Goal: Check status: Check status

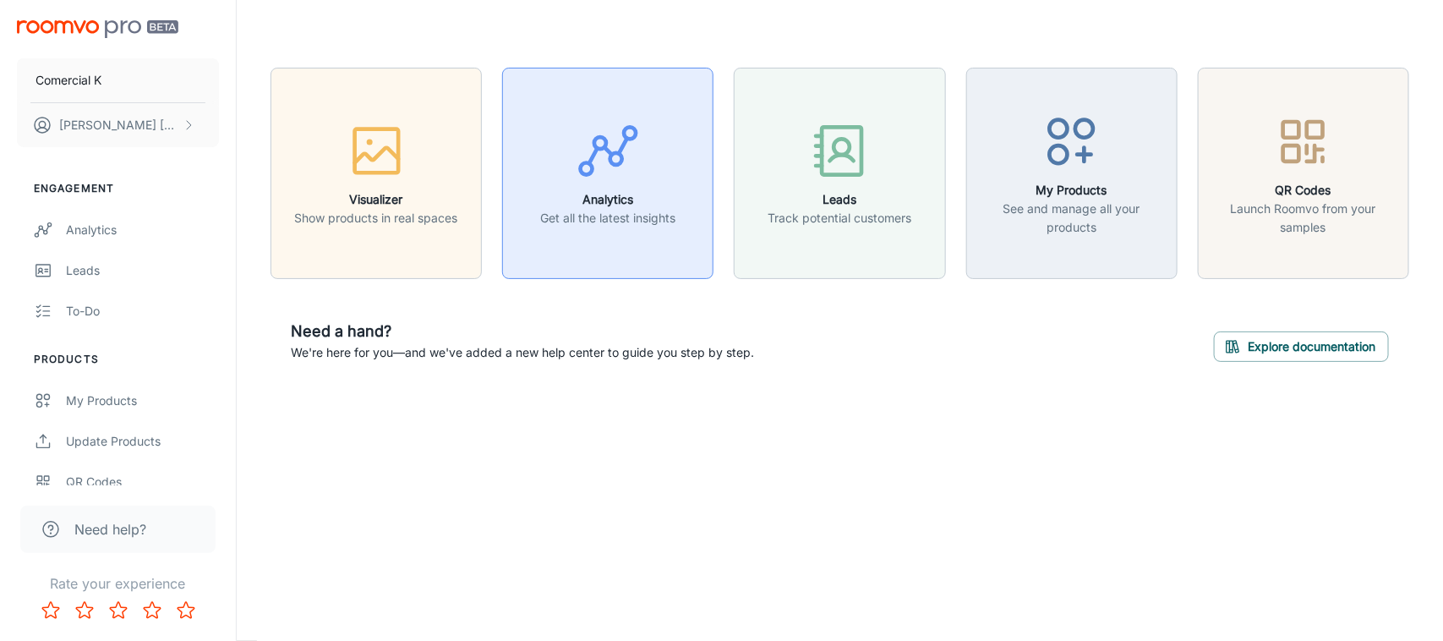
click at [547, 209] on p "Get all the latest insights" at bounding box center [607, 218] width 135 height 19
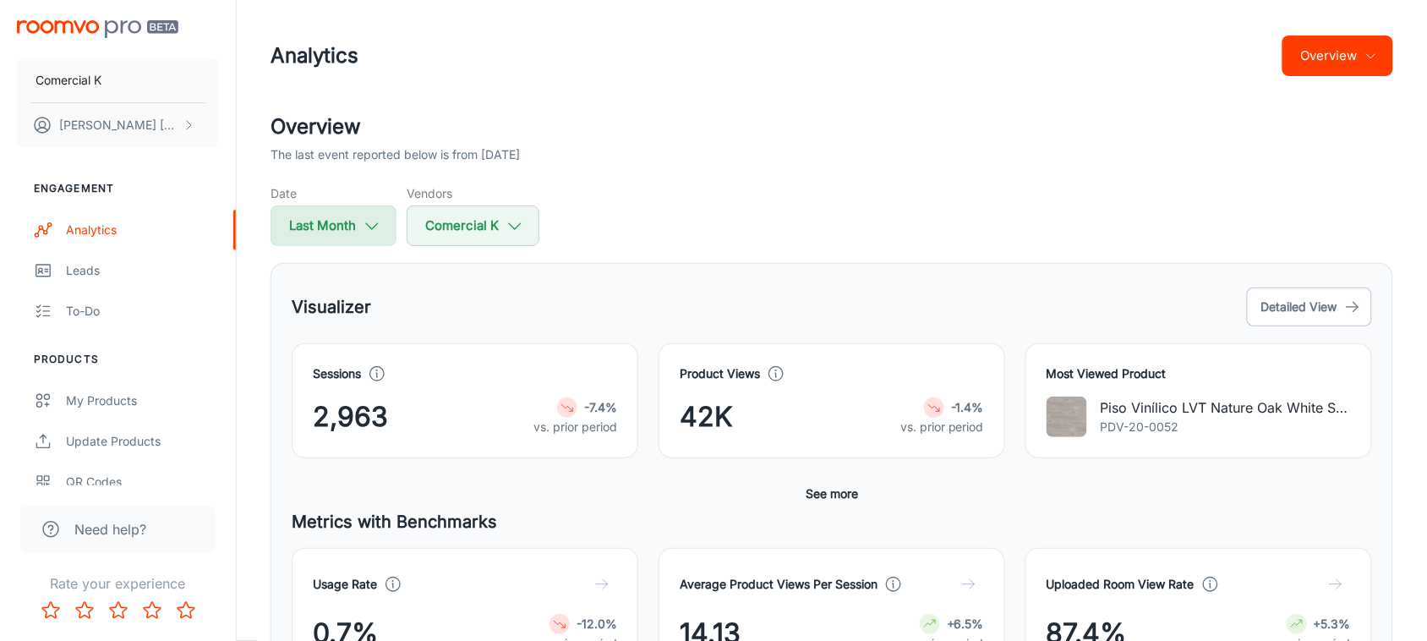
click at [343, 238] on button "Last Month" at bounding box center [333, 225] width 126 height 41
select select "7"
select select "2025"
select select "7"
select select "2025"
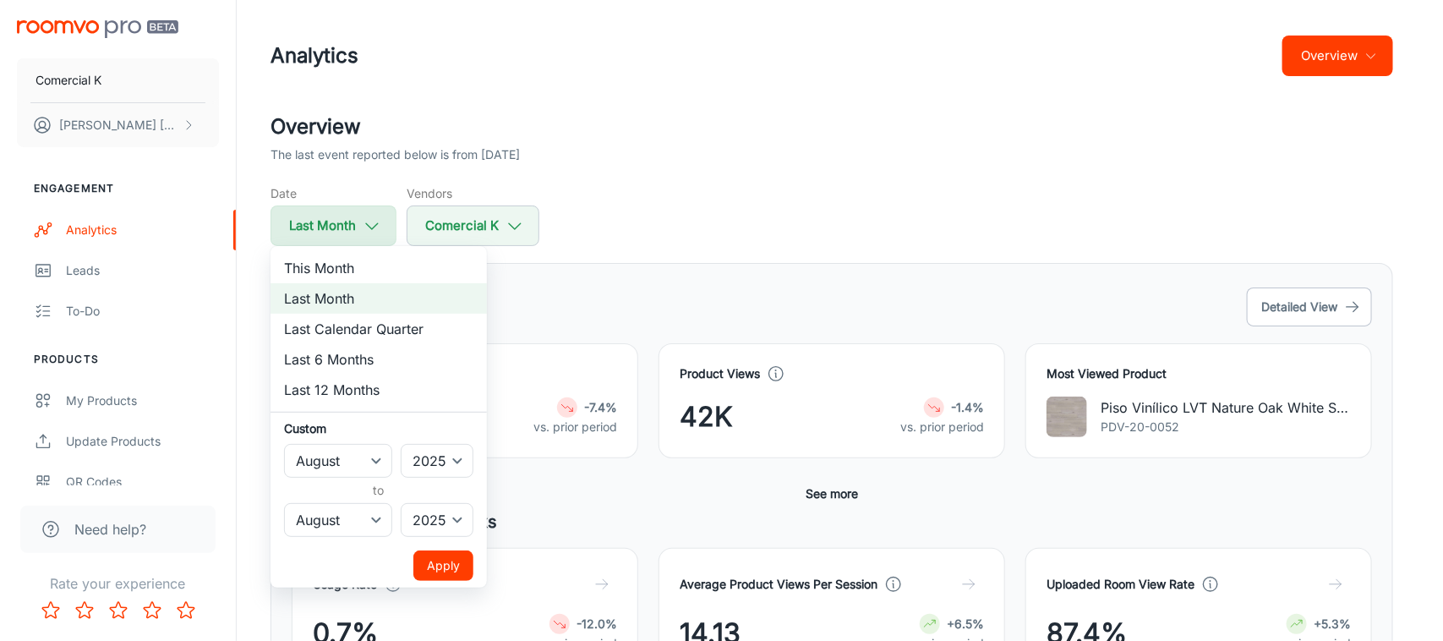
click at [343, 238] on div at bounding box center [721, 320] width 1443 height 641
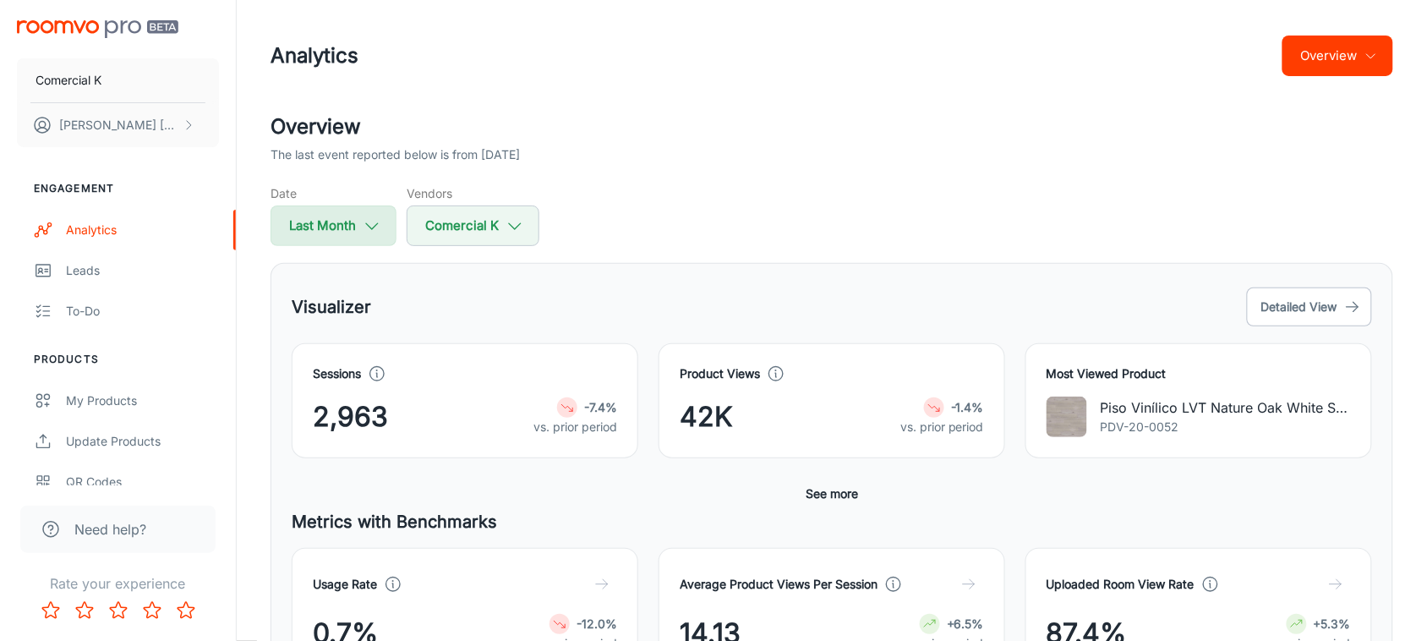
click at [359, 220] on button "Last Month" at bounding box center [333, 225] width 126 height 41
select select "7"
select select "2025"
select select "7"
select select "2025"
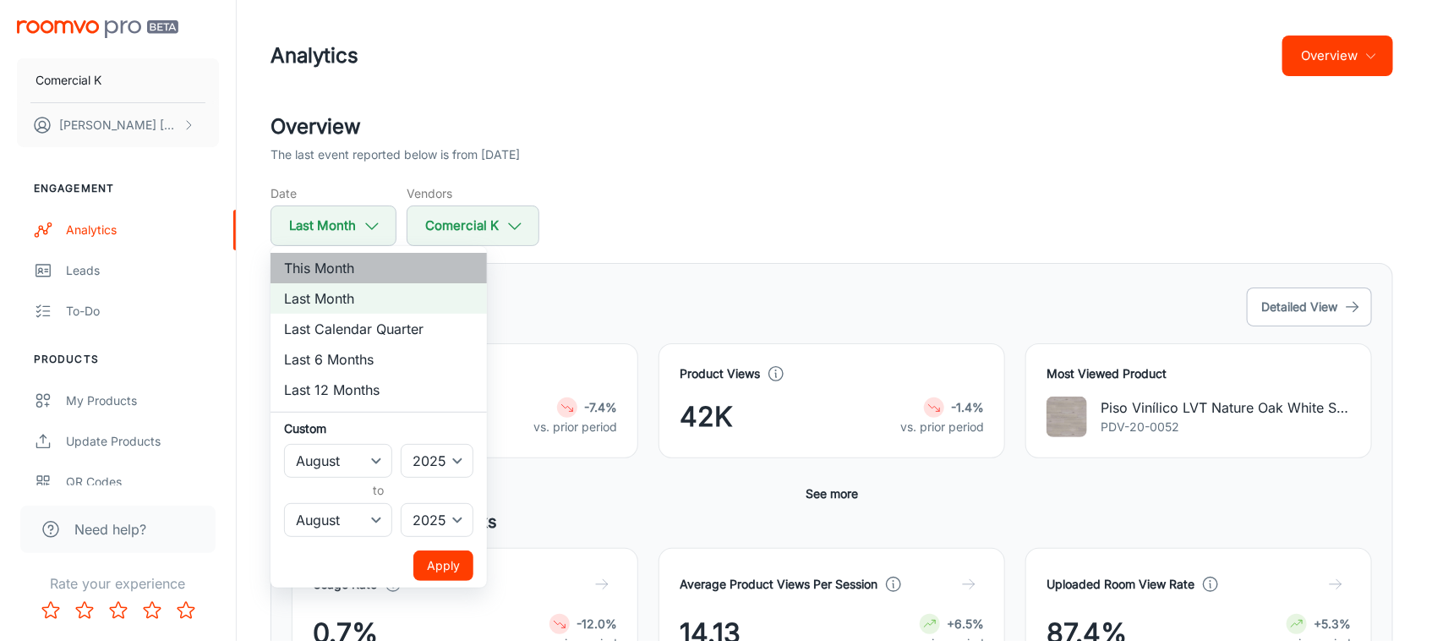
click at [342, 258] on li "This Month" at bounding box center [378, 268] width 216 height 30
select select "8"
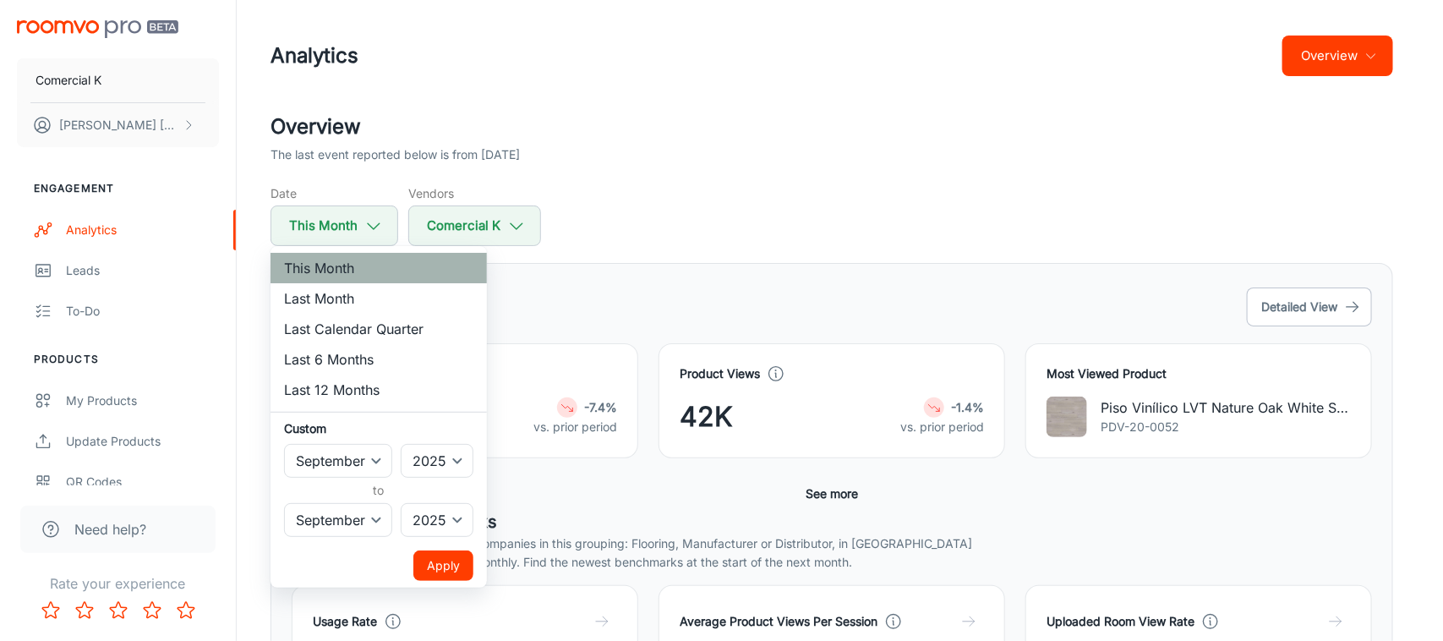
click at [374, 276] on li "This Month" at bounding box center [378, 268] width 216 height 30
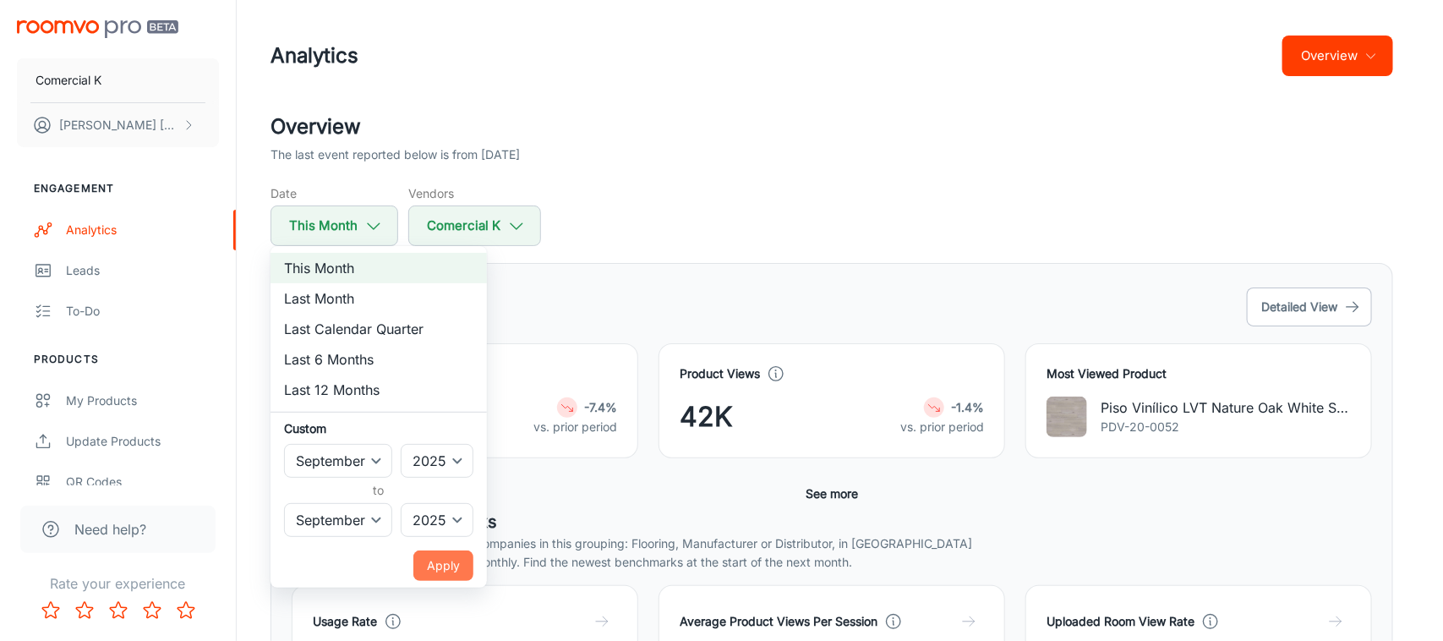
click at [450, 575] on button "Apply" at bounding box center [443, 565] width 60 height 30
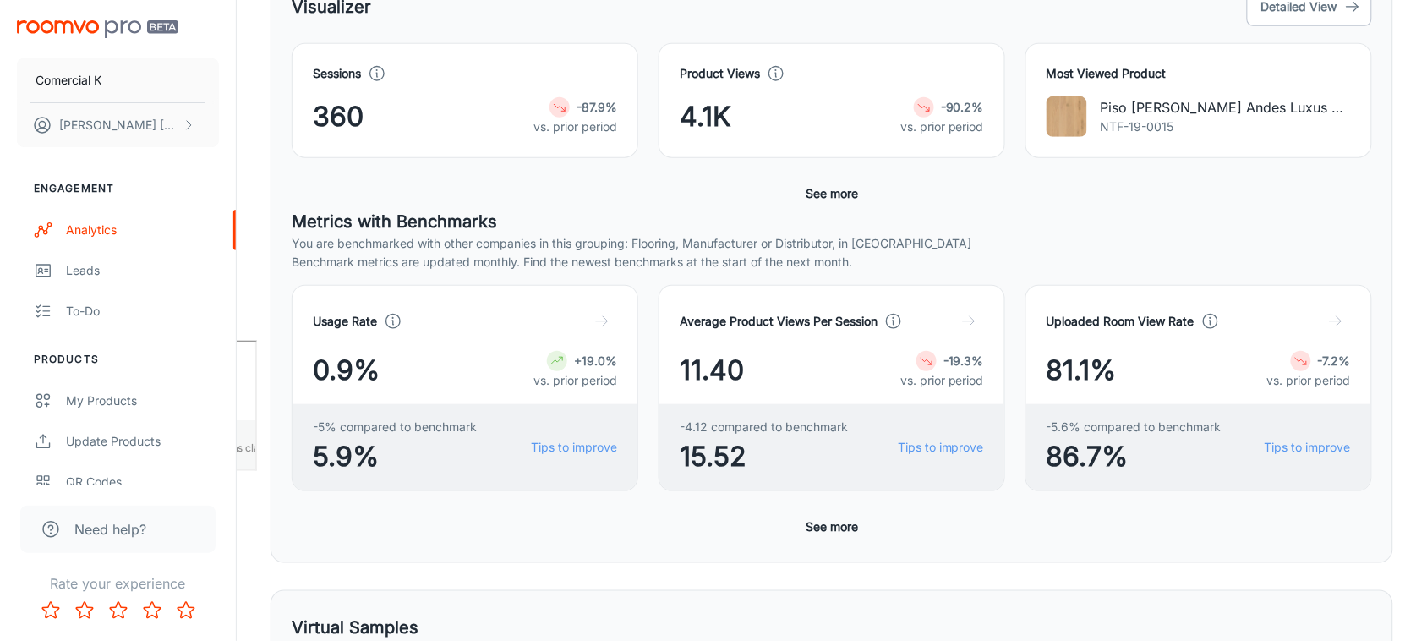
scroll to position [301, 0]
